Goal: Communication & Community: Share content

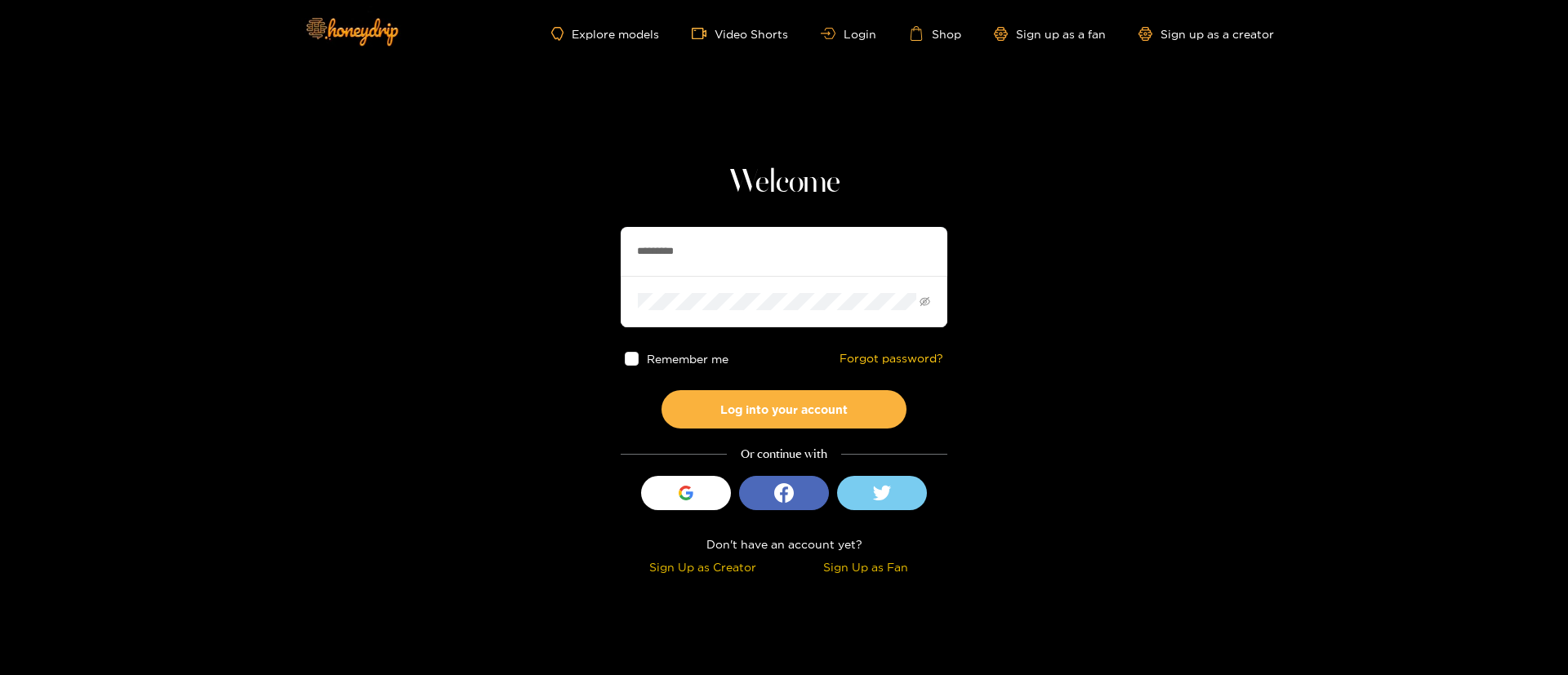
click at [669, 263] on input "*********" at bounding box center [784, 251] width 326 height 49
paste input "text"
type input "********"
click at [810, 421] on button "Log into your account" at bounding box center [784, 409] width 245 height 38
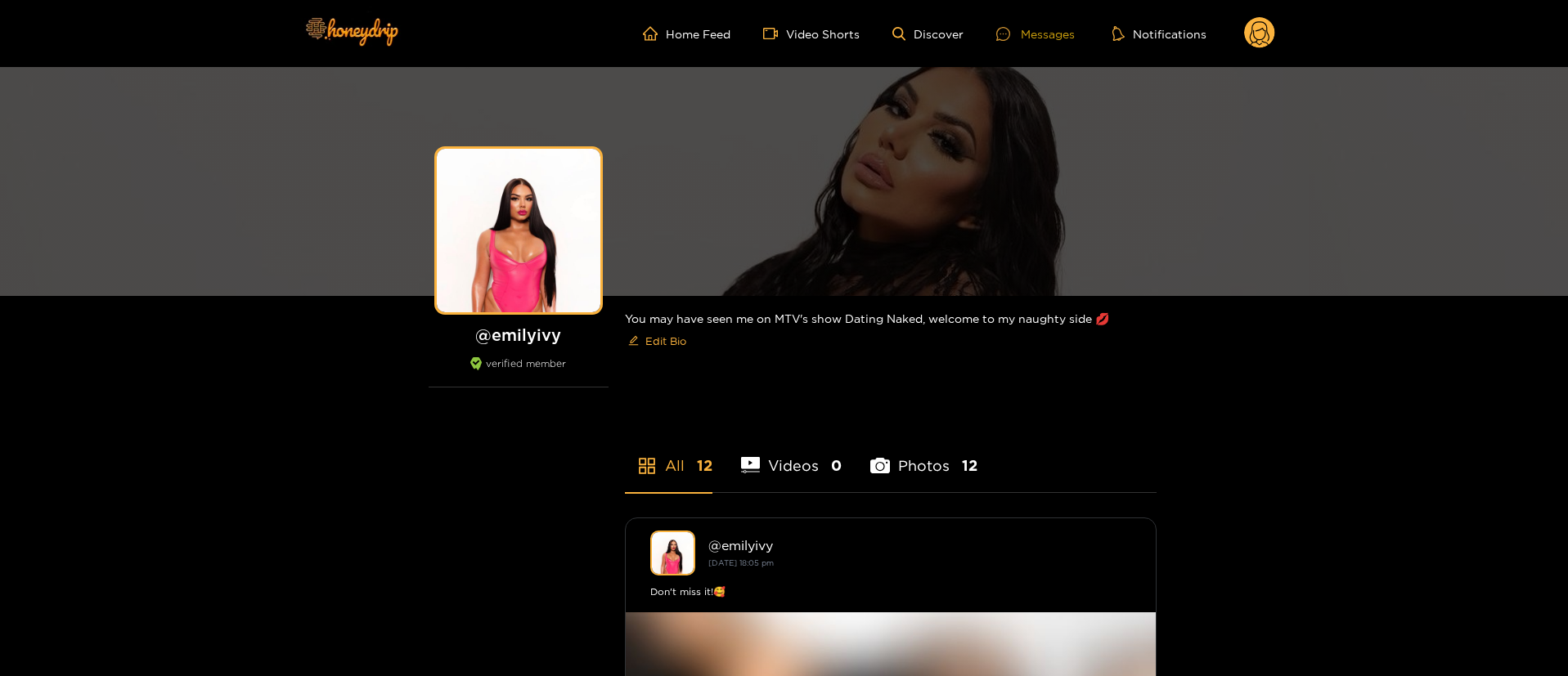
click at [1010, 38] on icon at bounding box center [1004, 34] width 14 height 14
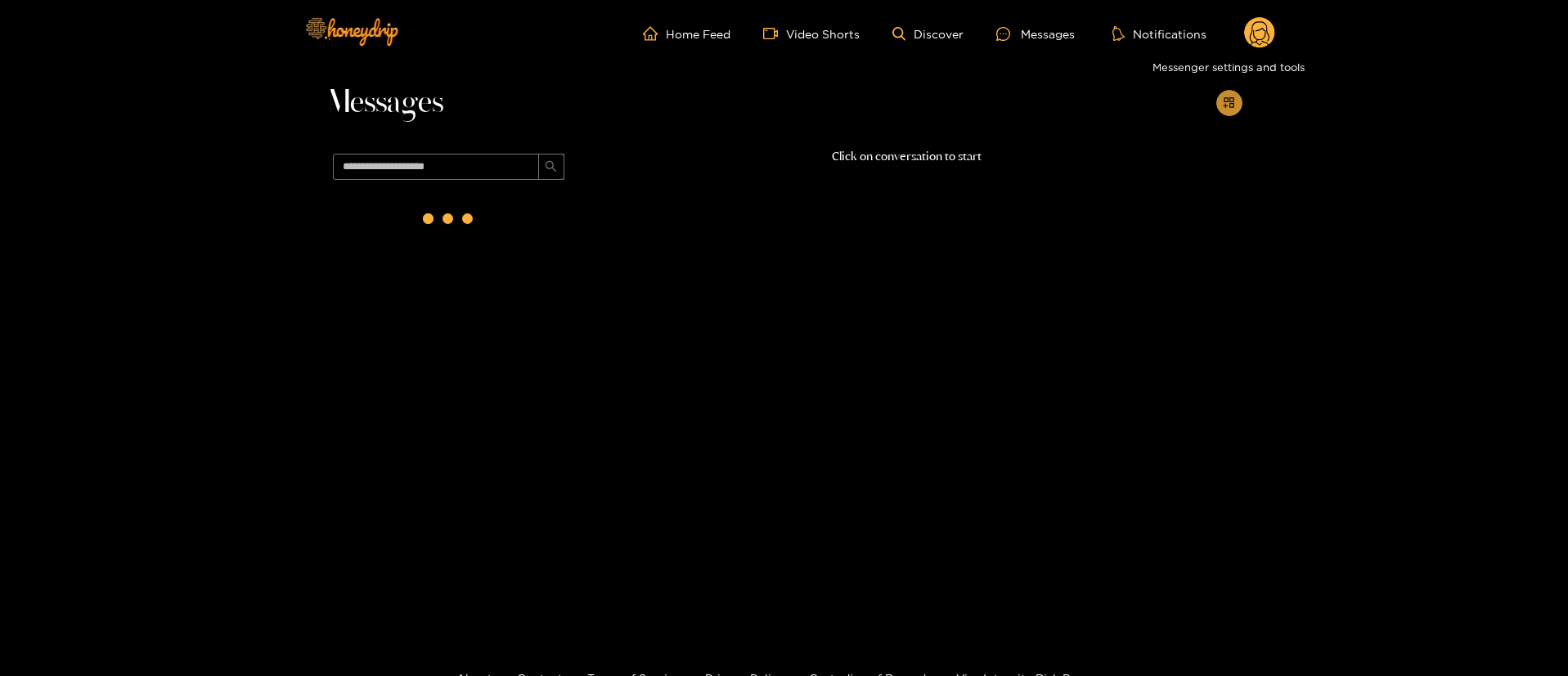
click at [1222, 103] on button "button" at bounding box center [1229, 103] width 26 height 26
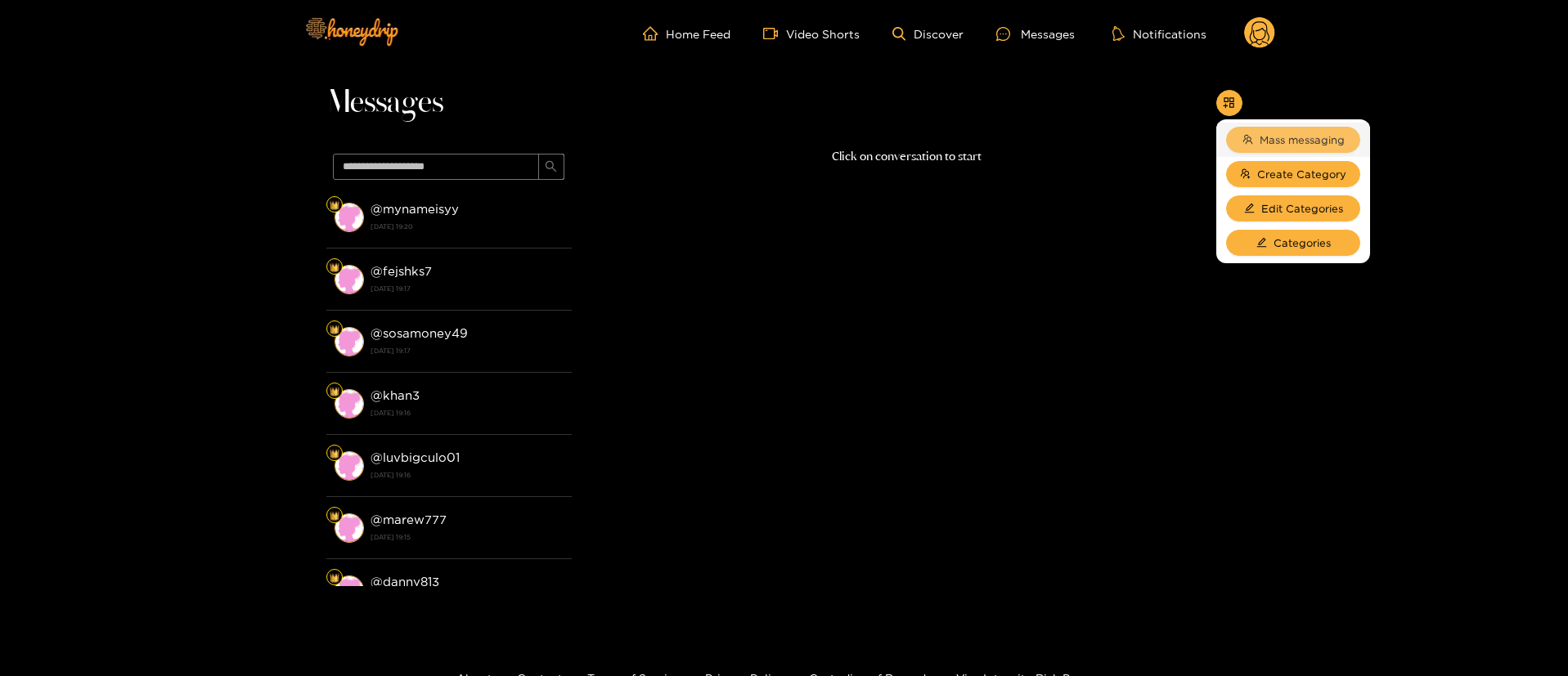
click at [1256, 137] on button "Mass messaging" at bounding box center [1293, 139] width 134 height 26
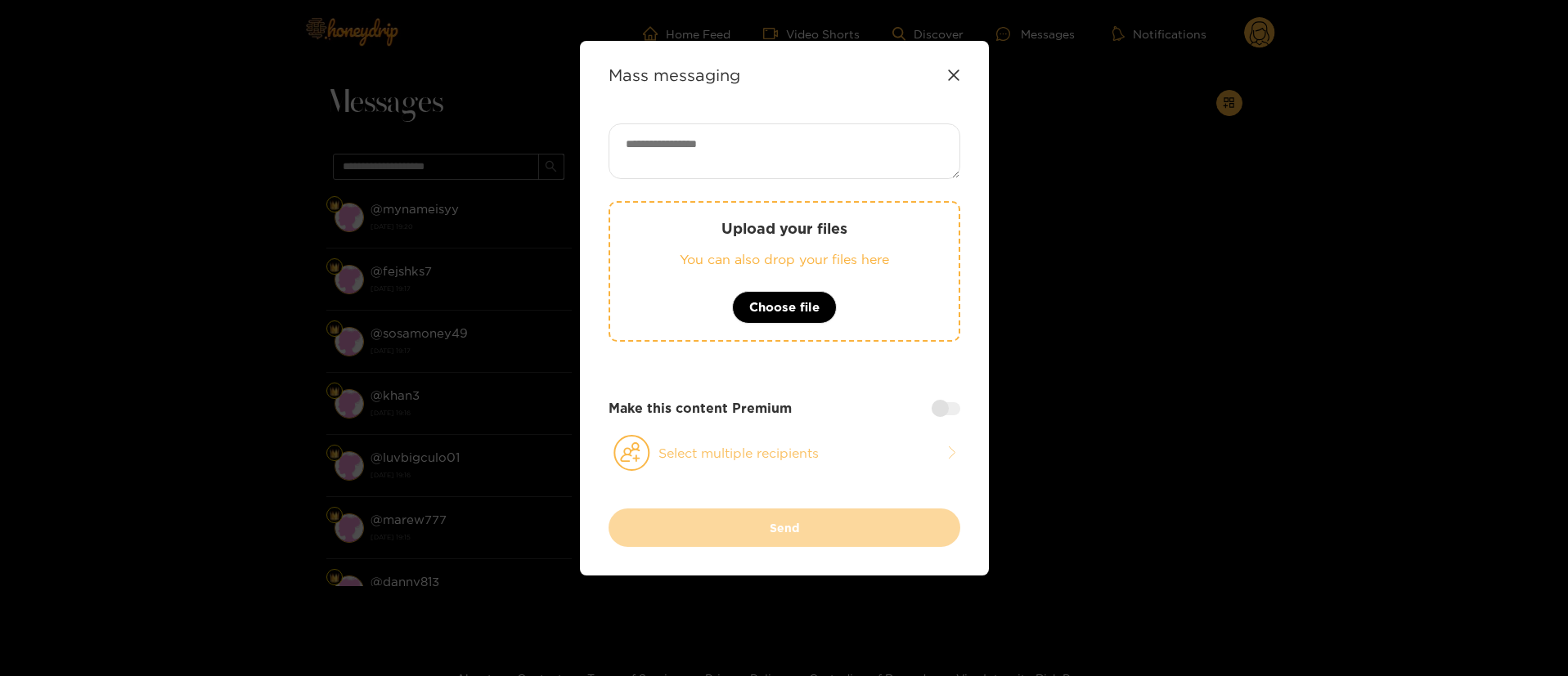
click at [738, 452] on button "Select multiple recipients" at bounding box center [784, 453] width 352 height 38
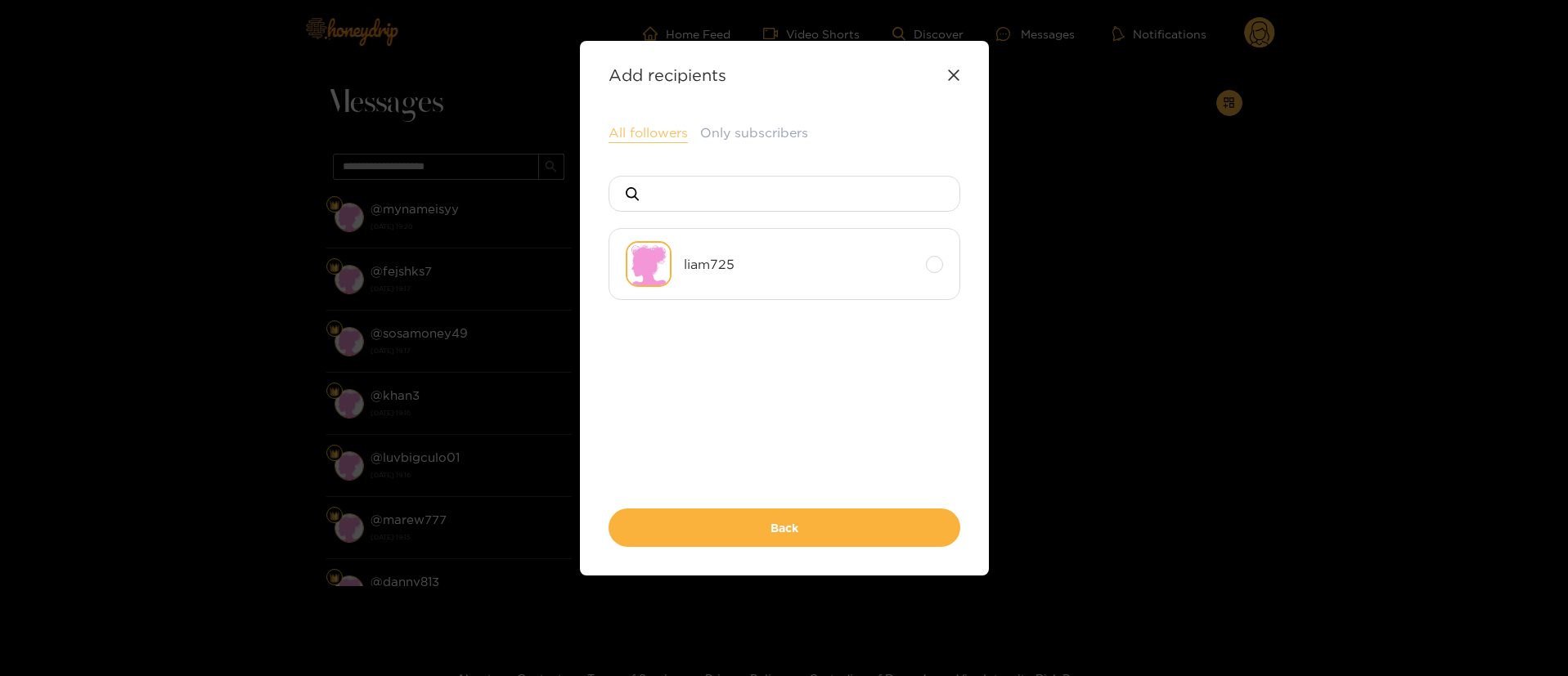
click at [655, 130] on button "All followers" at bounding box center [647, 133] width 79 height 20
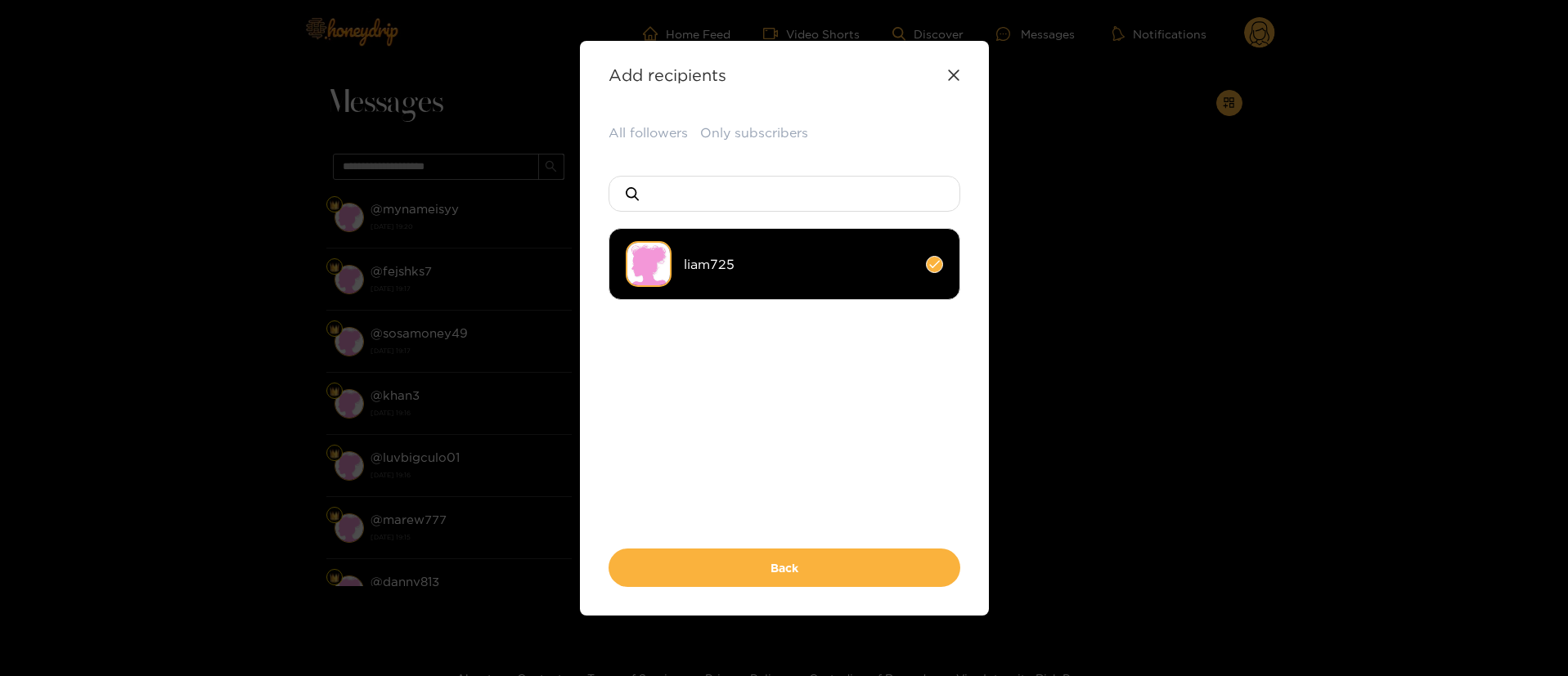
click at [768, 457] on ul "liam725" at bounding box center [784, 377] width 352 height 296
click at [793, 63] on div "Add recipients Upload your files You can also drop your files here Choose file …" at bounding box center [784, 329] width 409 height 575
click at [817, 481] on ul "liam725" at bounding box center [784, 377] width 352 height 296
click at [847, 470] on ul "liam725" at bounding box center [784, 377] width 352 height 296
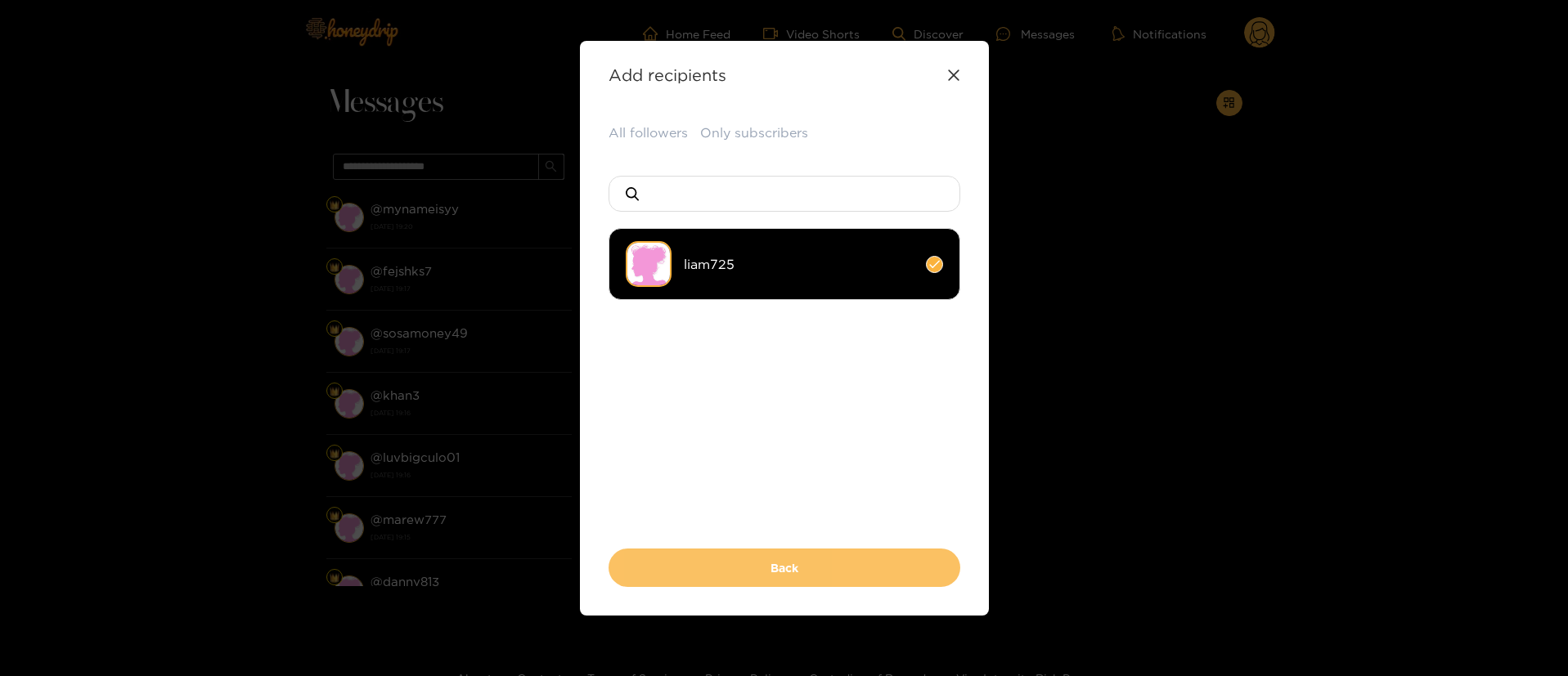
click at [797, 561] on button "Back" at bounding box center [784, 568] width 352 height 38
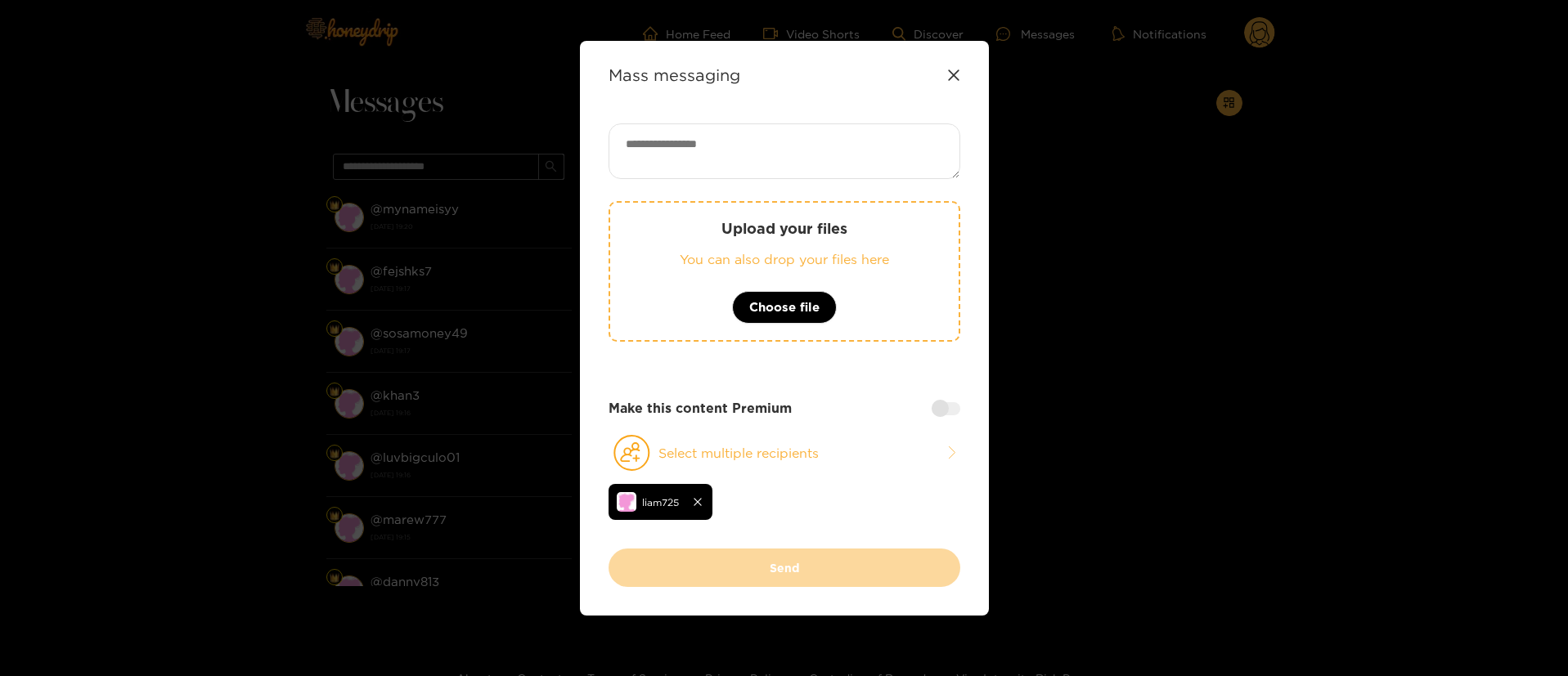
click at [939, 413] on div at bounding box center [946, 409] width 29 height 13
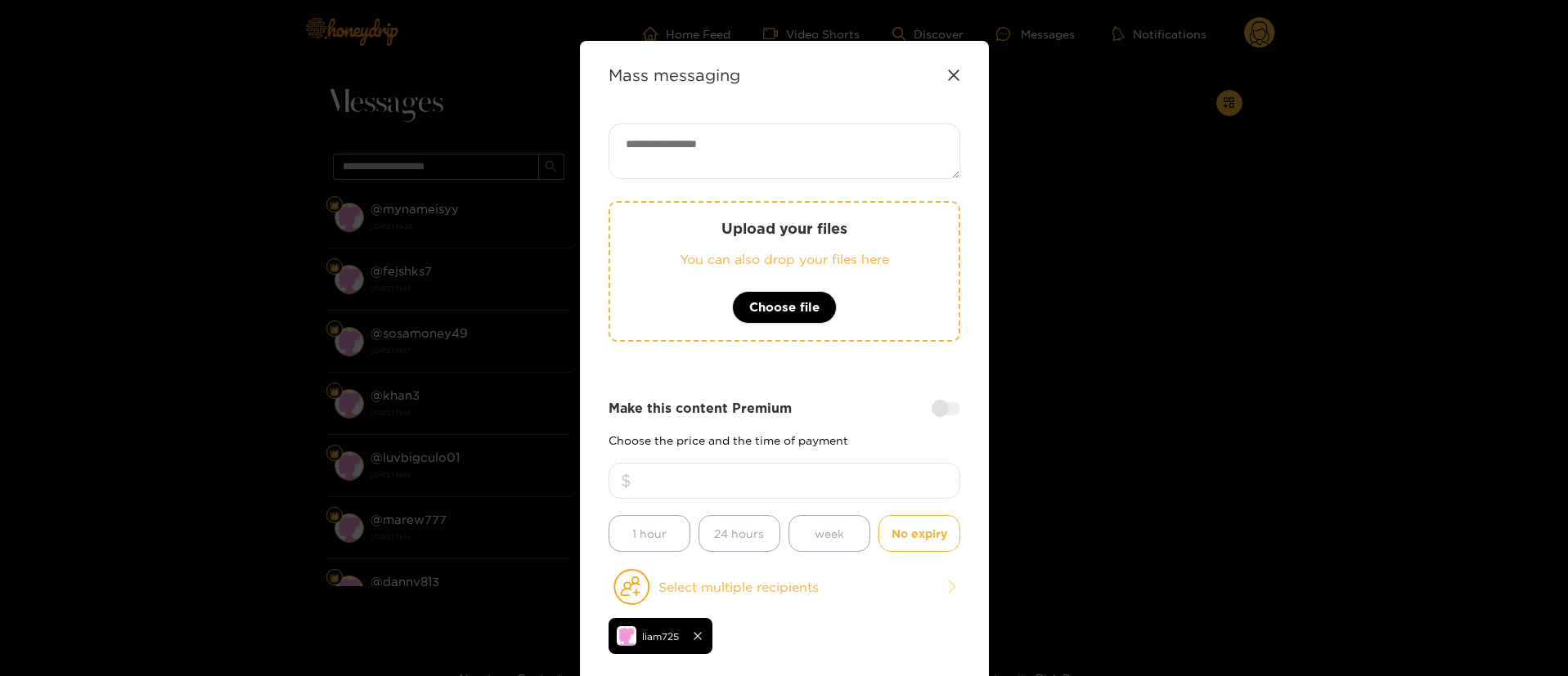
click at [877, 404] on div "Make this content Premium" at bounding box center [784, 408] width 352 height 19
click at [828, 482] on input "number" at bounding box center [784, 480] width 352 height 36
type input "**"
click at [821, 412] on div "Make this content Premium" at bounding box center [784, 408] width 352 height 19
click at [805, 169] on textarea at bounding box center [784, 151] width 352 height 55
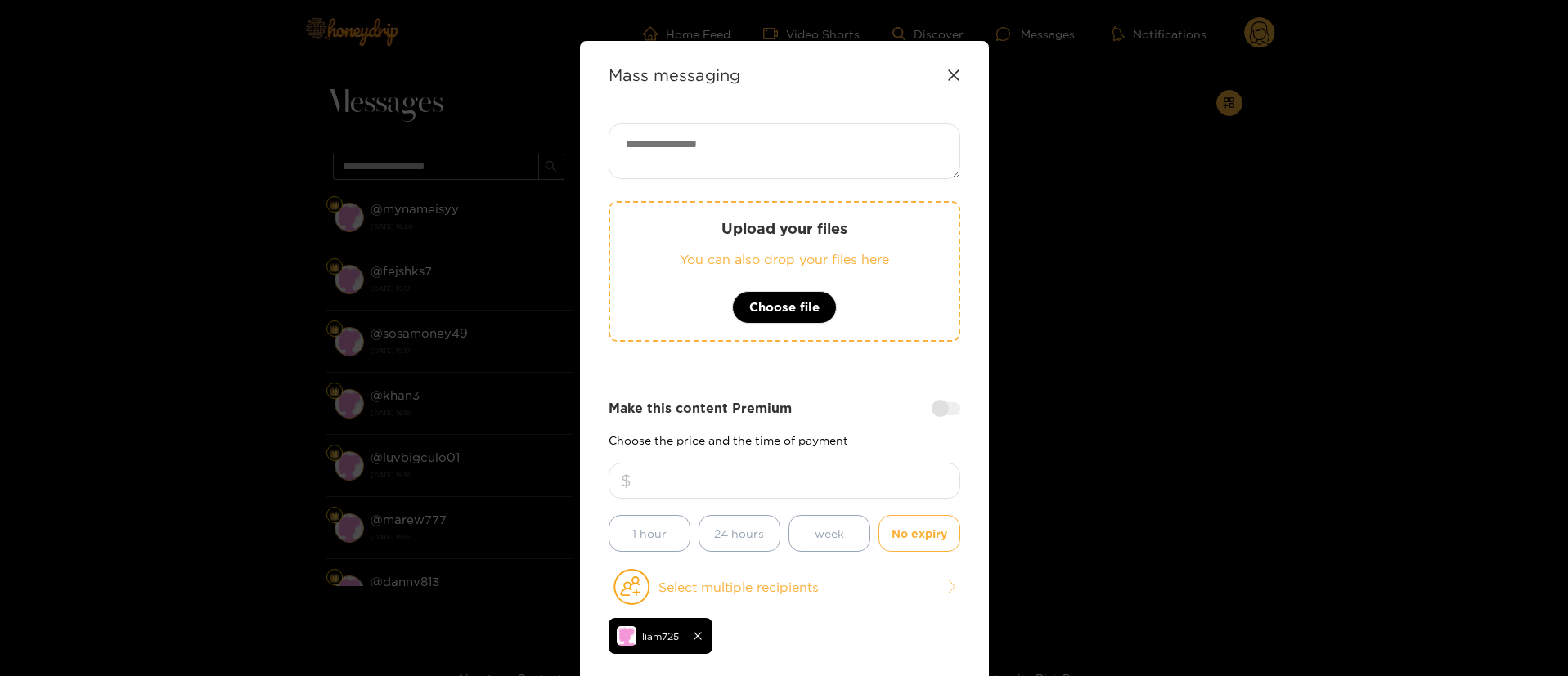
paste textarea "**********"
type textarea "**********"
click at [860, 369] on div "**********" at bounding box center [784, 403] width 352 height 559
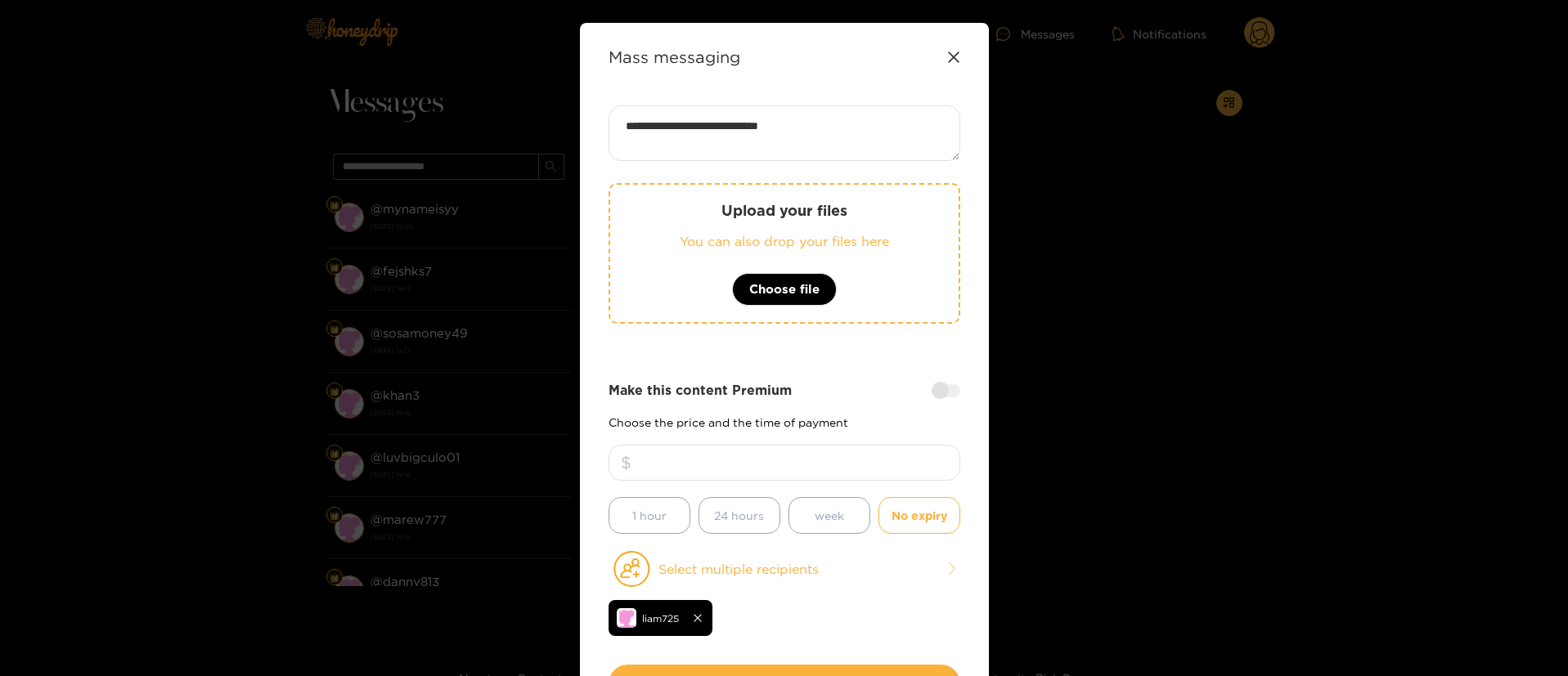
scroll to position [16, 0]
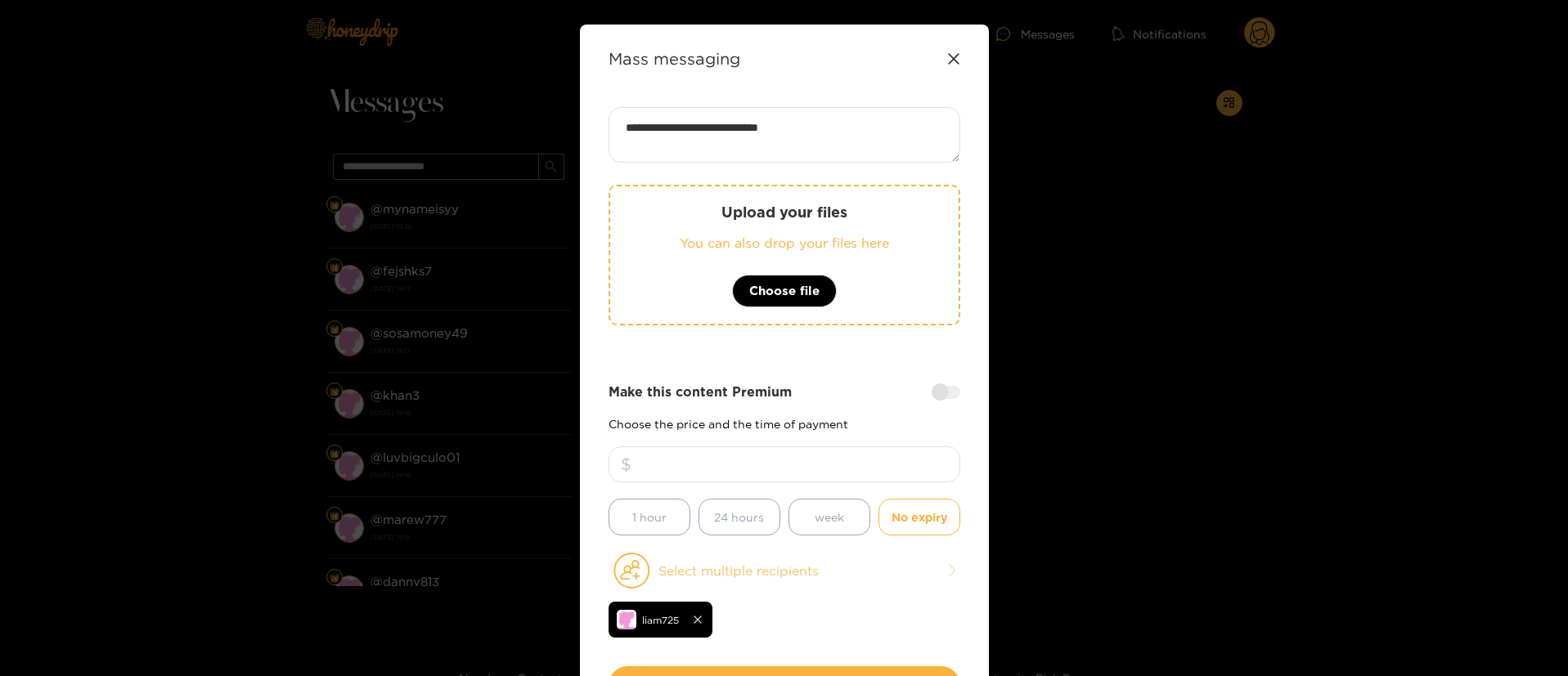
click at [819, 574] on button "Select multiple recipients" at bounding box center [784, 571] width 352 height 38
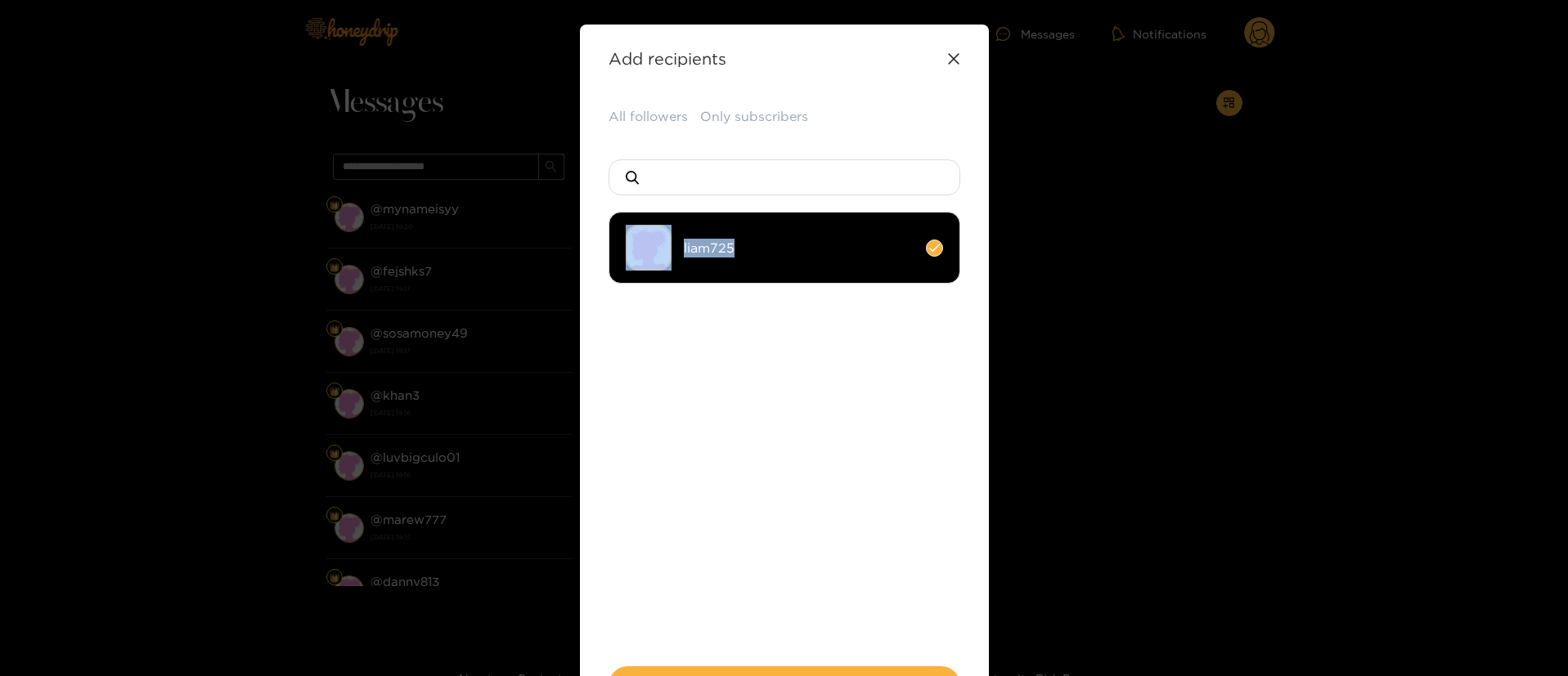
copy li "liam725"
drag, startPoint x: 772, startPoint y: 254, endPoint x: 671, endPoint y: 273, distance: 102.8
click at [671, 273] on li "liam725" at bounding box center [784, 247] width 352 height 72
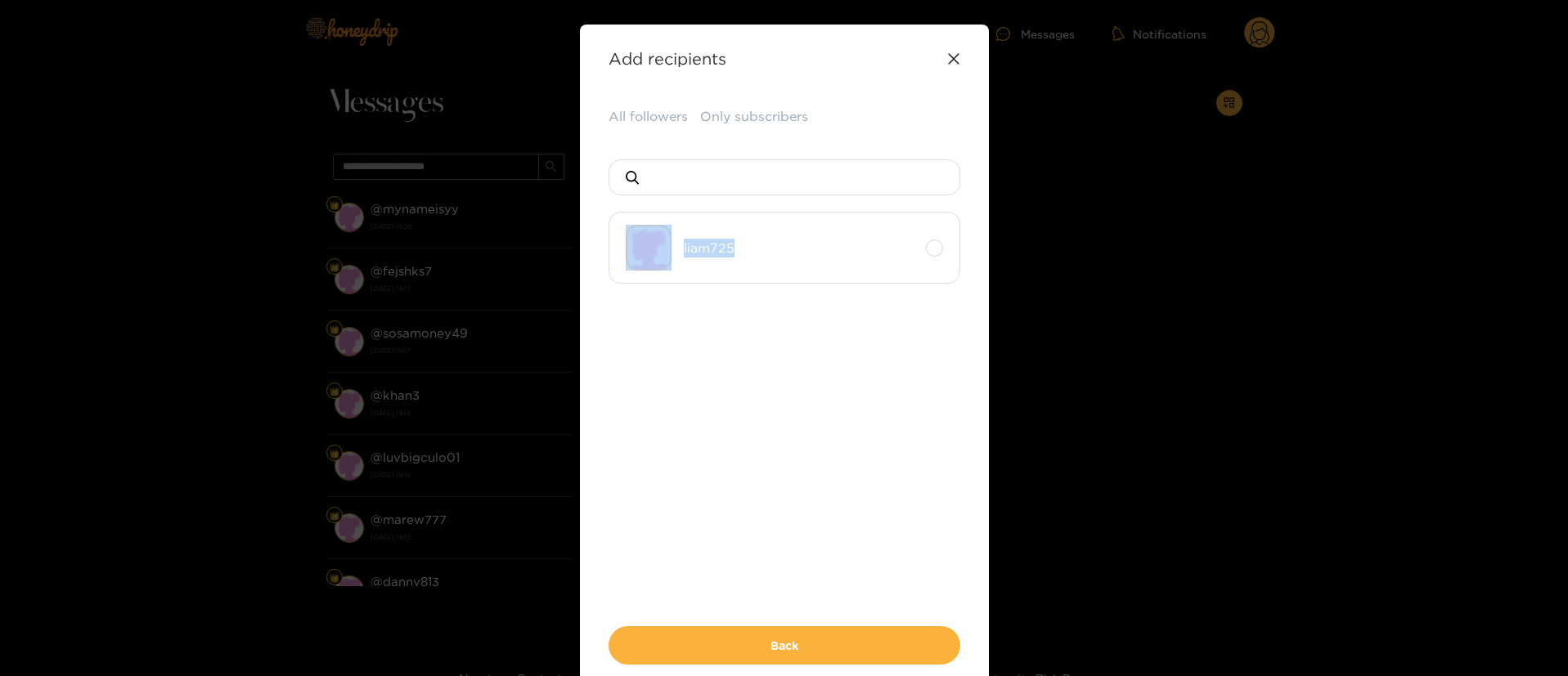
click at [821, 224] on li "liam725" at bounding box center [784, 247] width 352 height 72
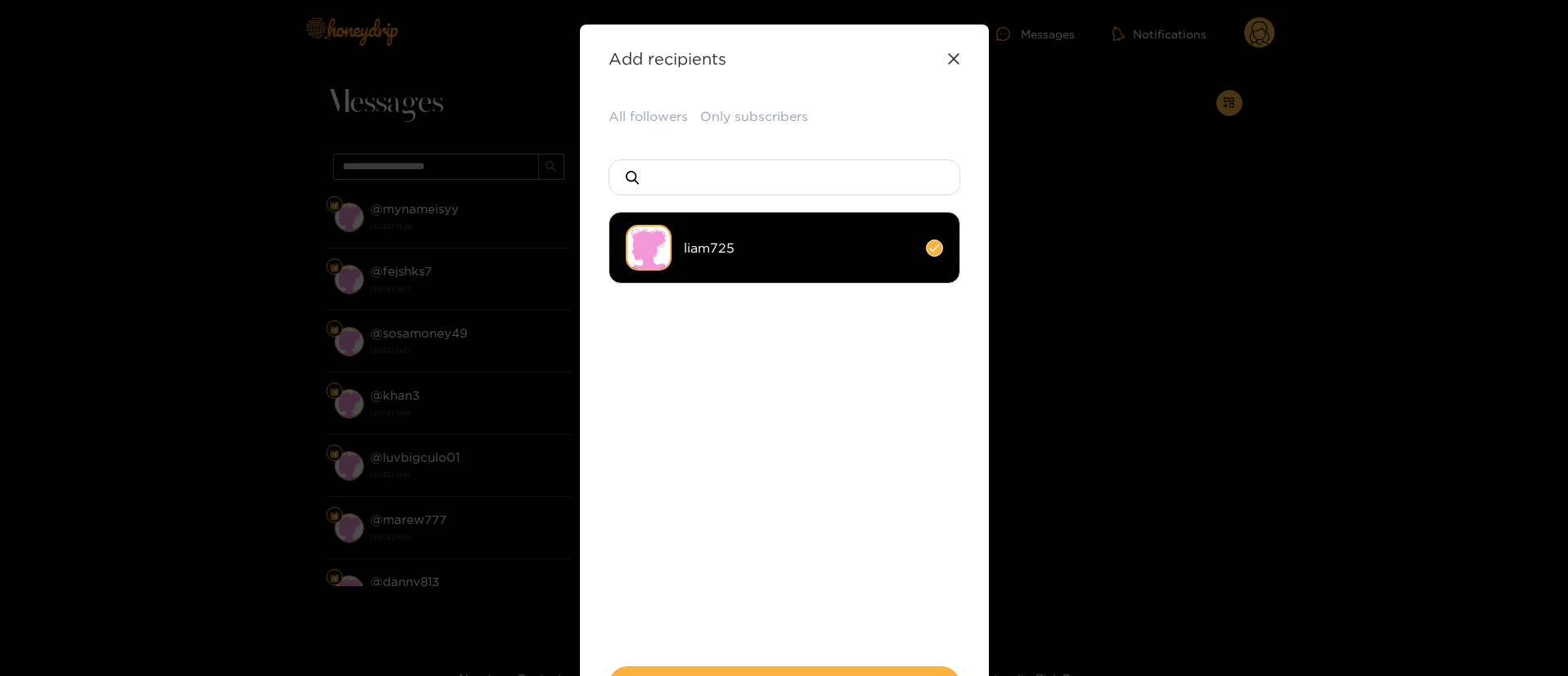
click at [807, 469] on ul "liam725" at bounding box center [784, 375] width 352 height 327
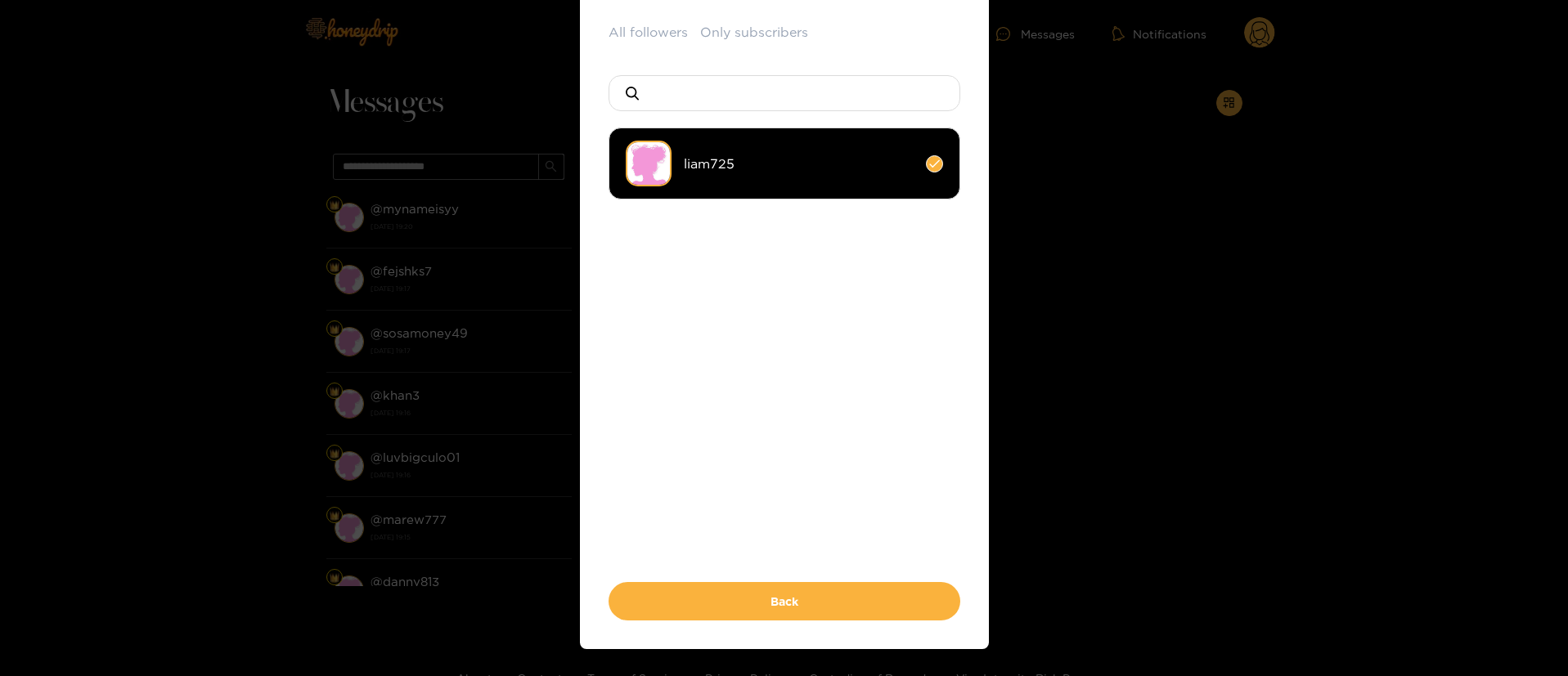
scroll to position [139, 0]
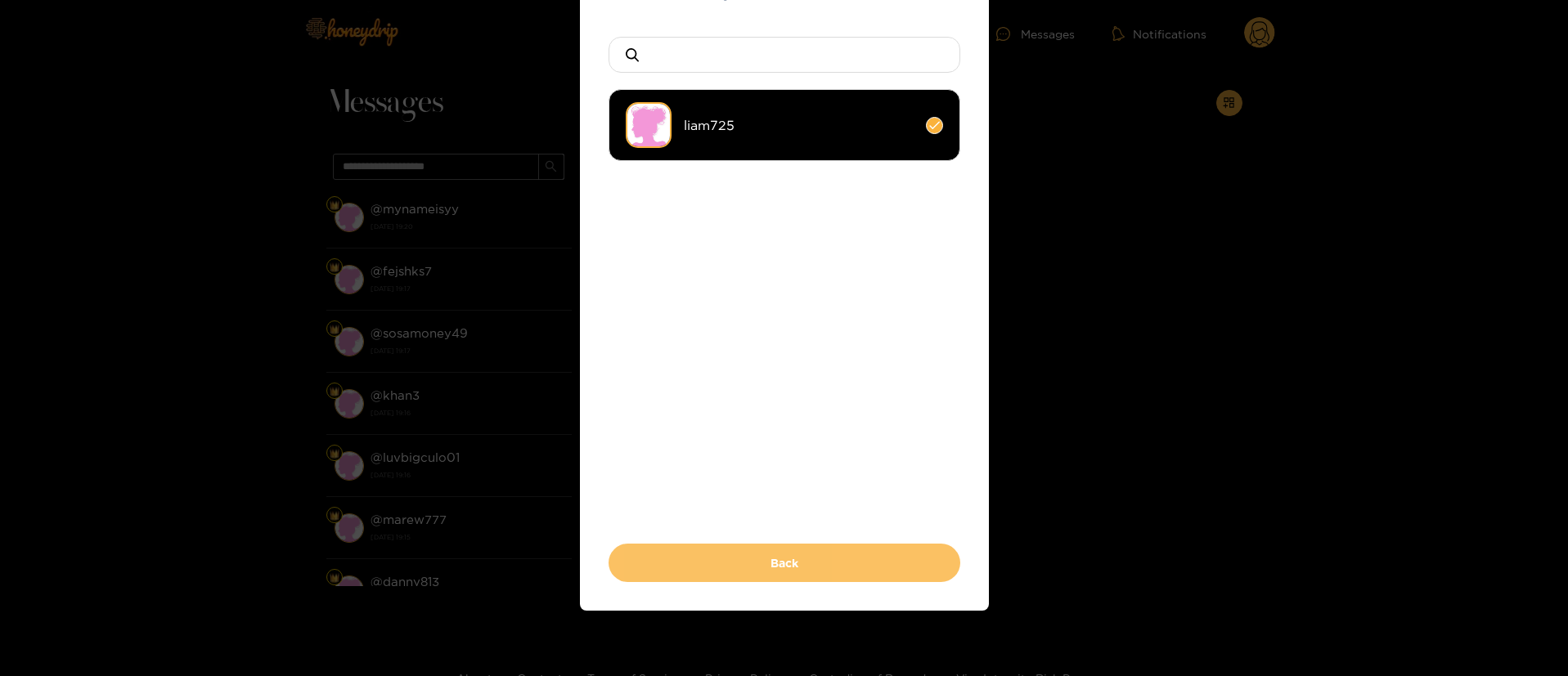
click at [797, 561] on button "Back" at bounding box center [784, 563] width 352 height 38
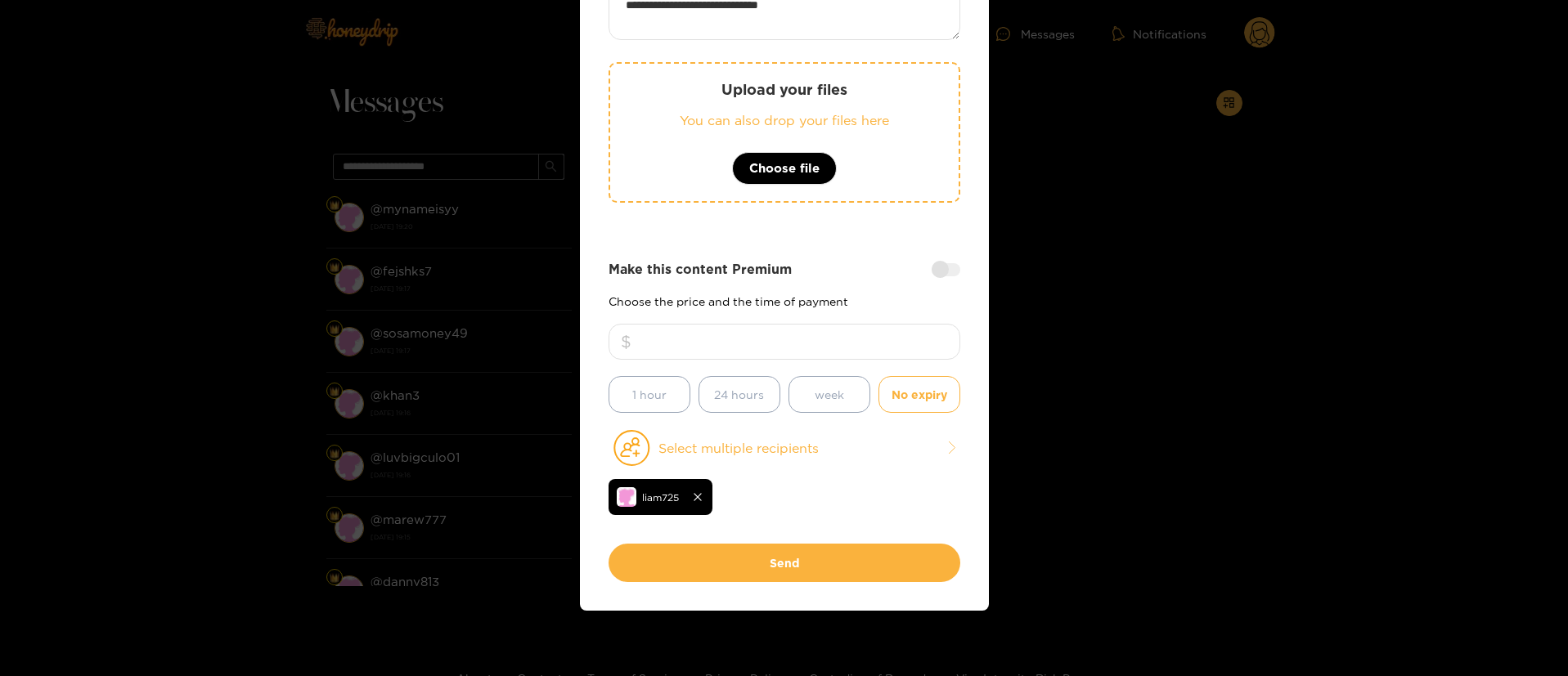
click at [809, 258] on div "**********" at bounding box center [784, 264] width 352 height 559
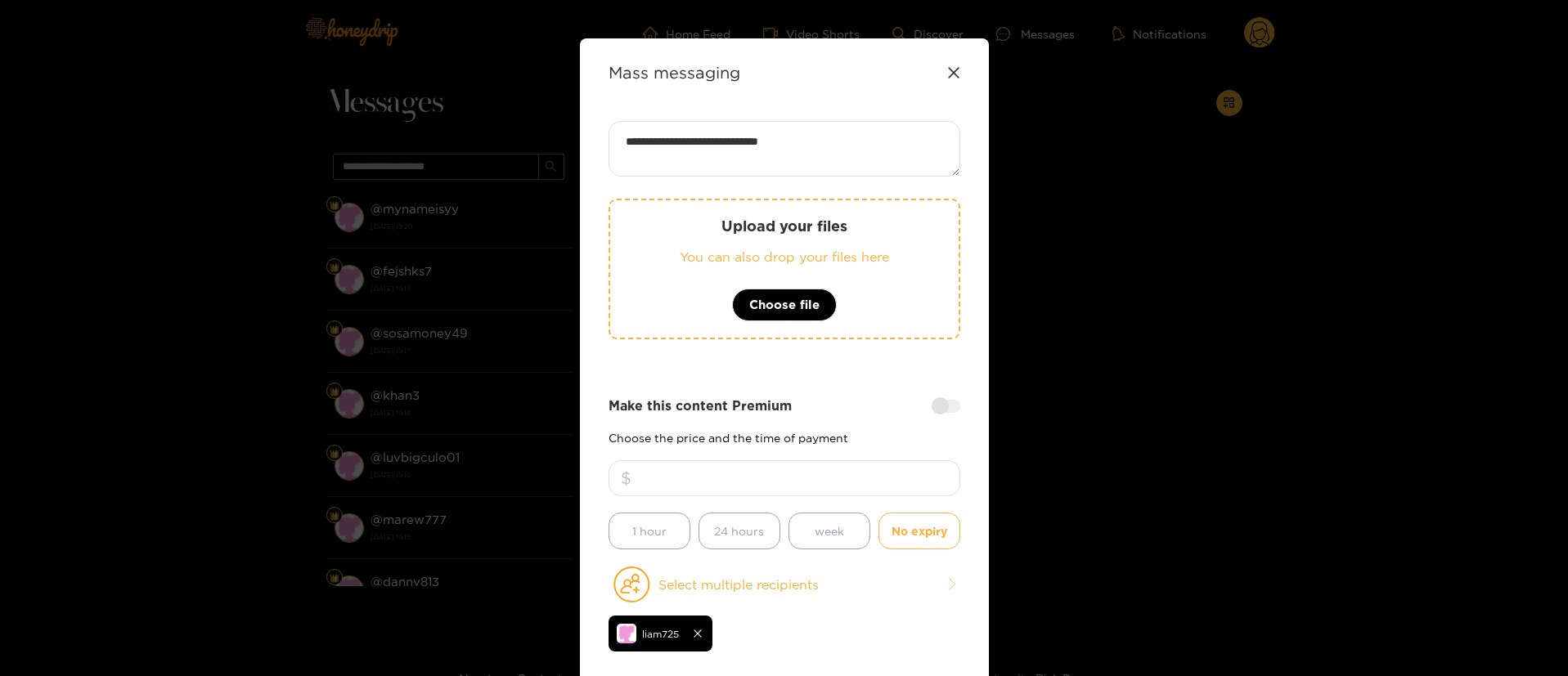
scroll to position [0, 0]
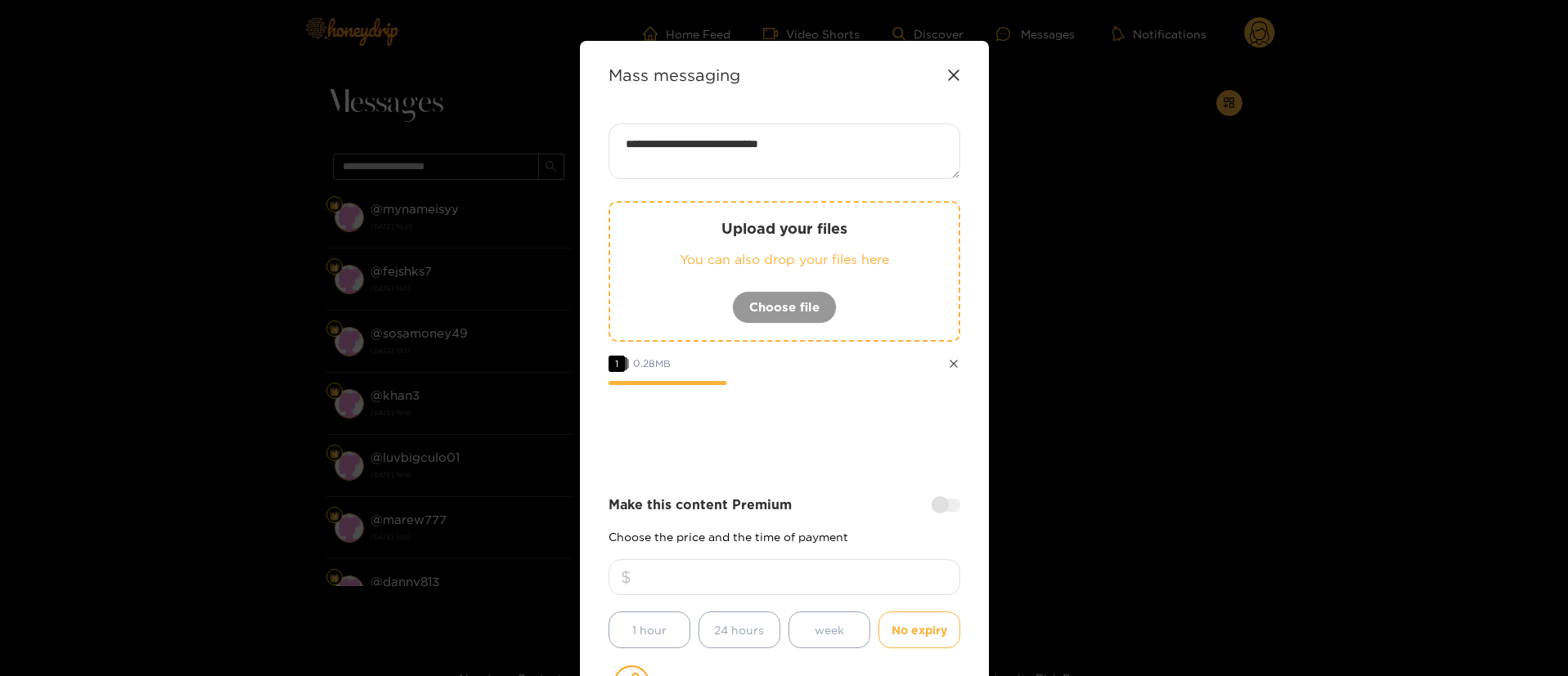
click at [767, 498] on strong "Make this content Premium" at bounding box center [699, 505] width 183 height 19
click at [820, 433] on div at bounding box center [784, 430] width 352 height 65
click at [822, 431] on div at bounding box center [784, 430] width 352 height 65
click at [802, 433] on div at bounding box center [784, 430] width 352 height 65
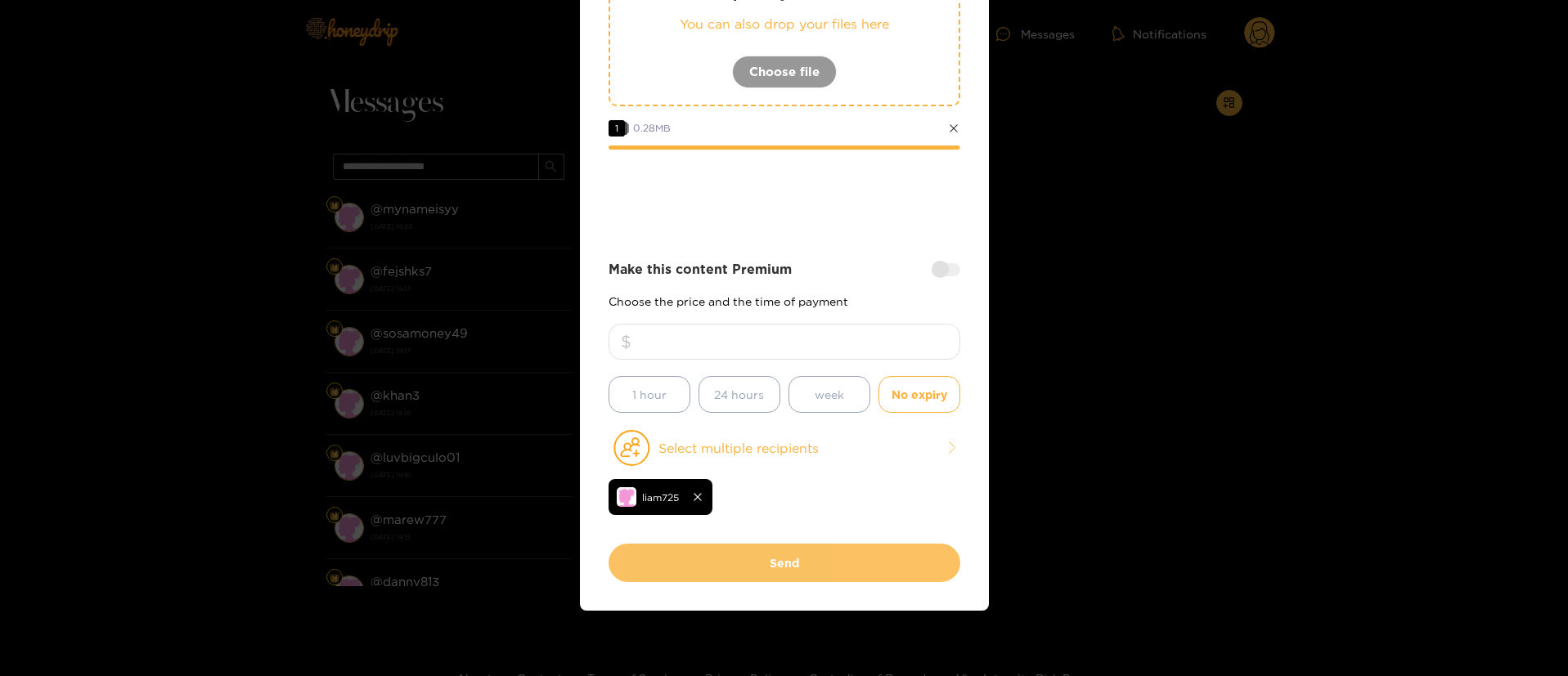
click at [805, 557] on button "Send" at bounding box center [784, 563] width 352 height 38
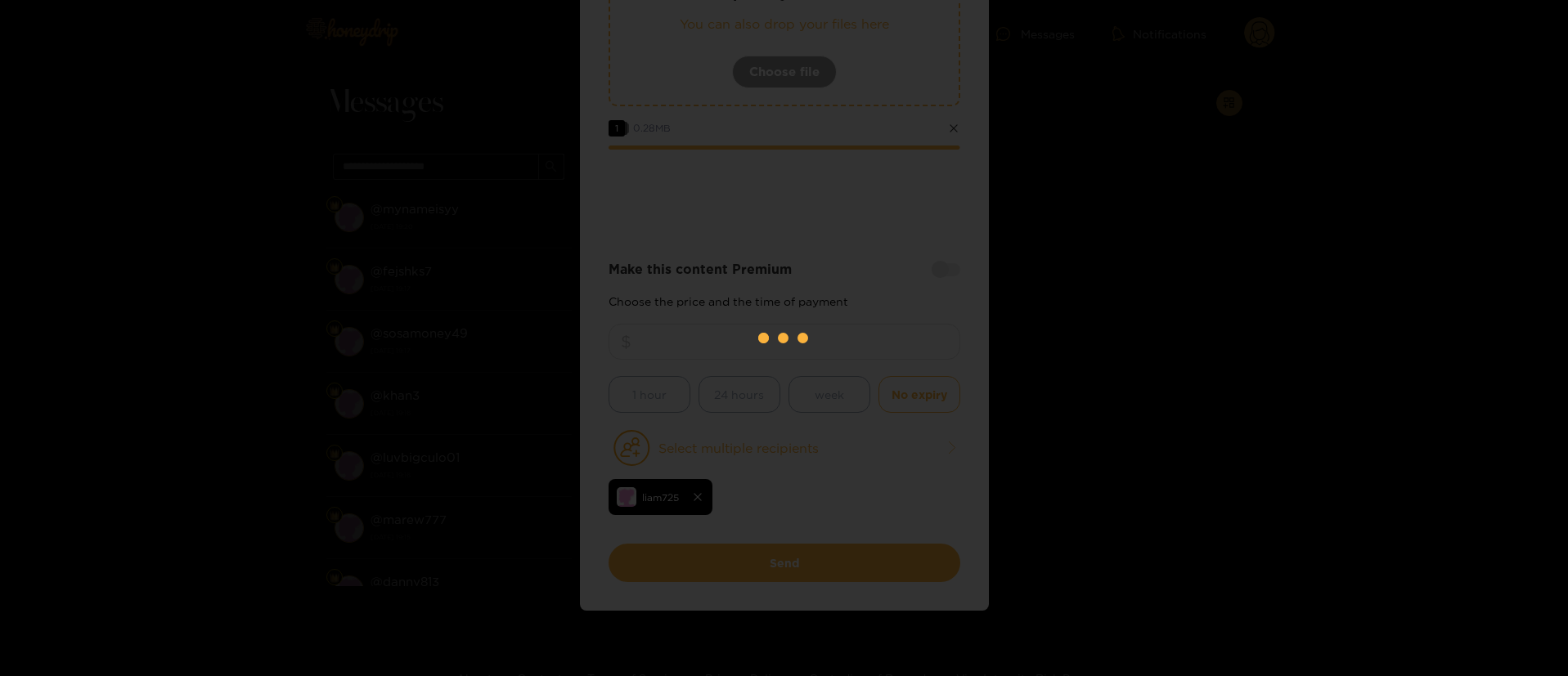
scroll to position [99, 0]
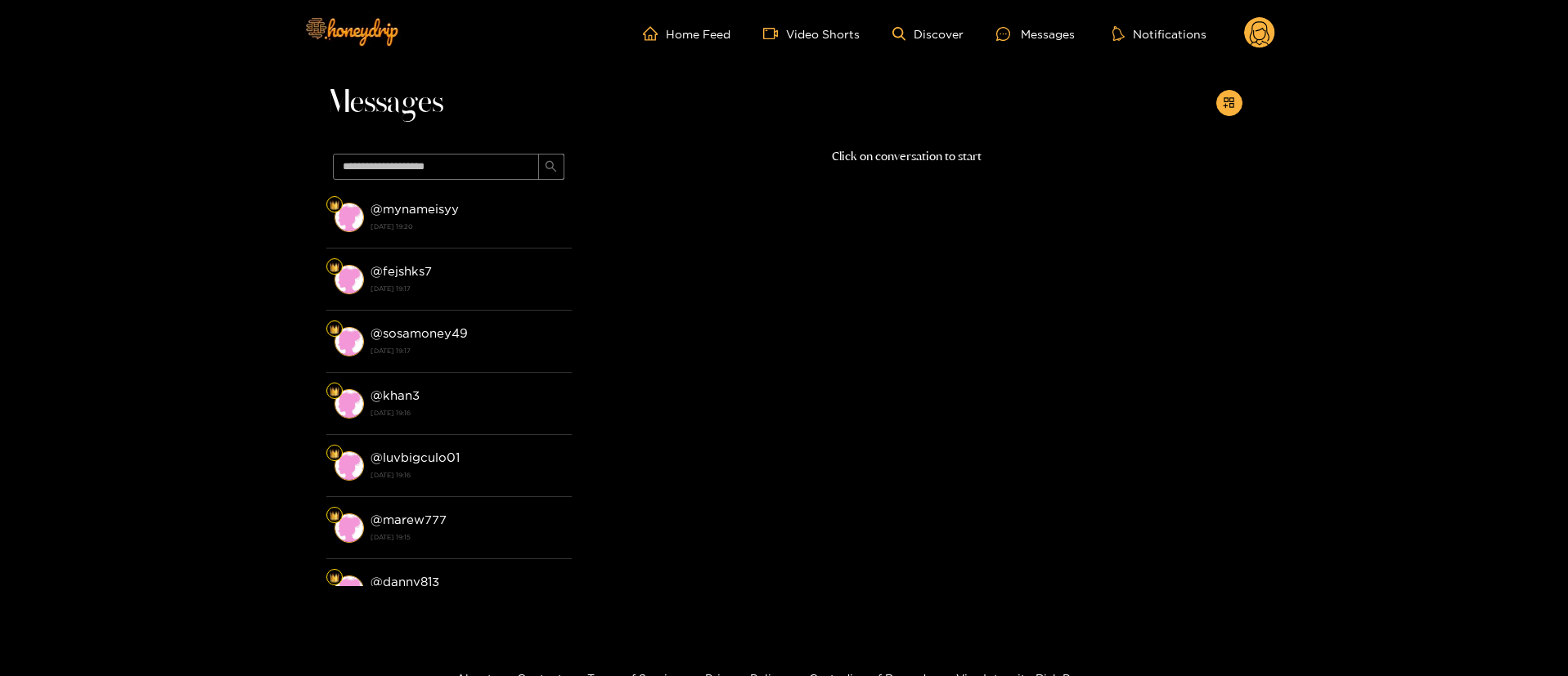
click at [1256, 24] on circle at bounding box center [1259, 32] width 31 height 31
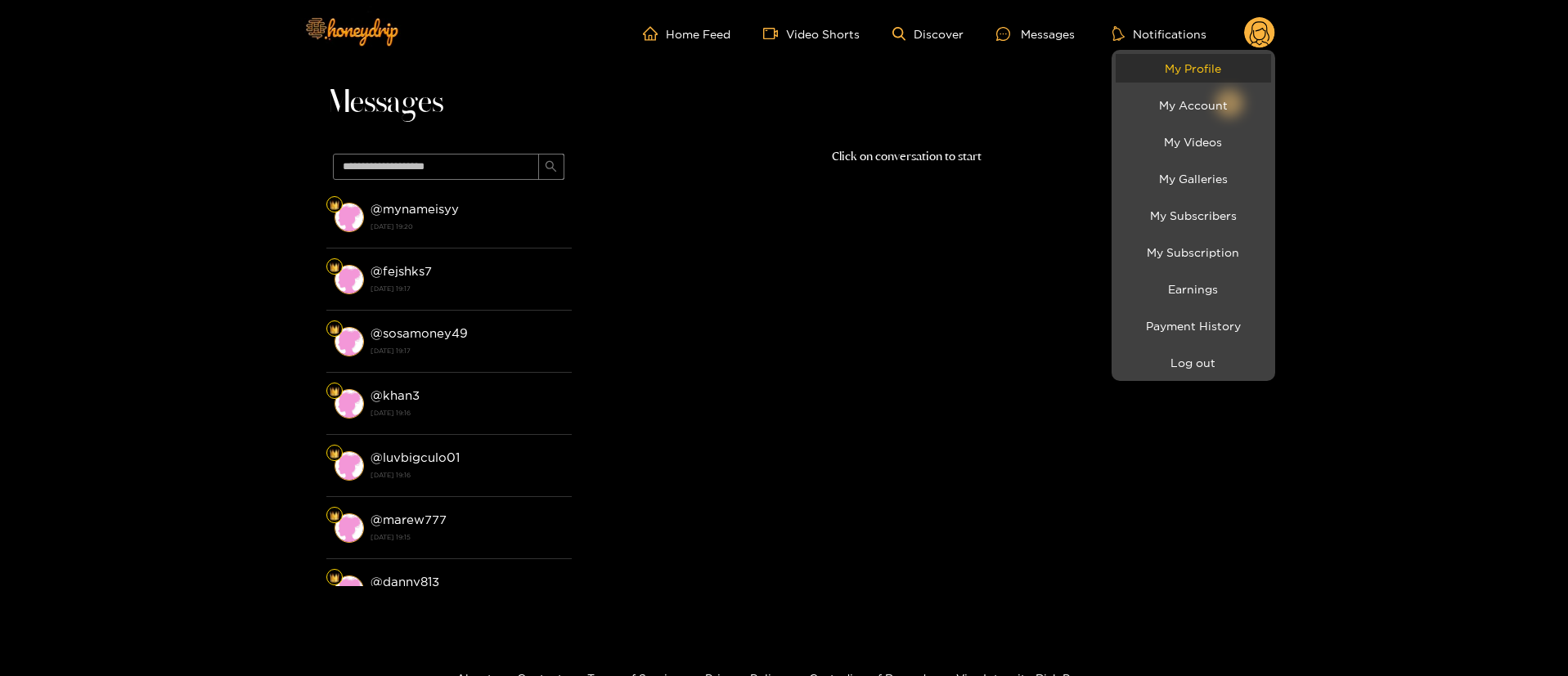
drag, startPoint x: 1199, startPoint y: 73, endPoint x: 1193, endPoint y: 87, distance: 15.2
click at [1199, 73] on link "My Profile" at bounding box center [1193, 68] width 155 height 29
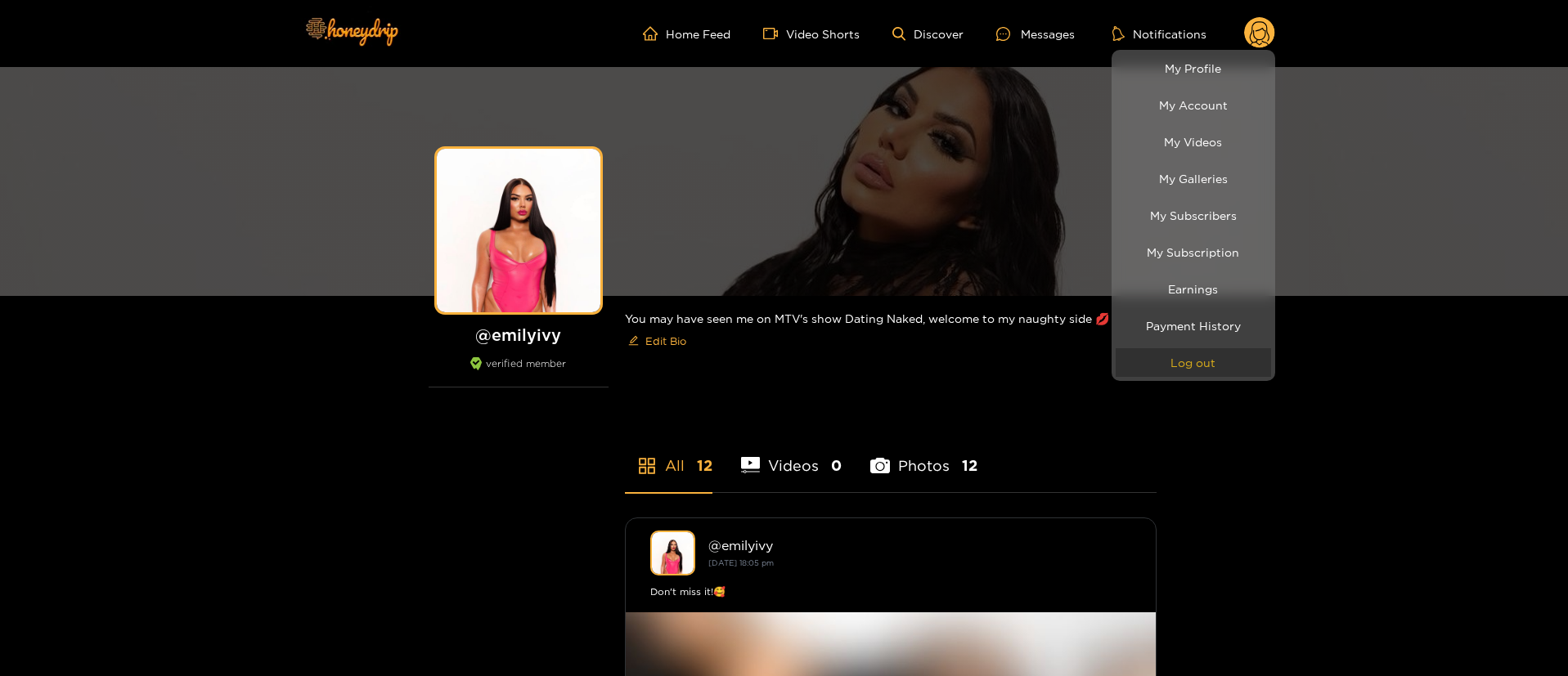
click at [1205, 365] on button "Log out" at bounding box center [1193, 363] width 155 height 29
